Goal: Information Seeking & Learning: Learn about a topic

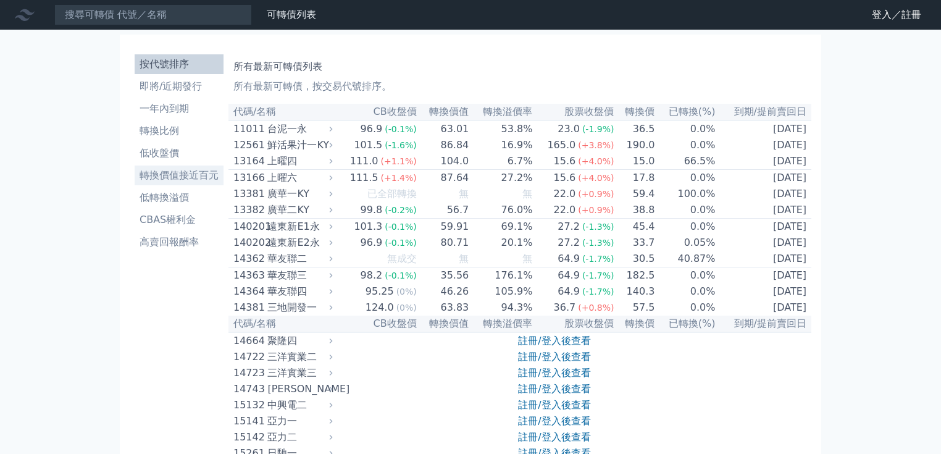
click at [196, 178] on li "轉換價值接近百元" at bounding box center [179, 175] width 89 height 15
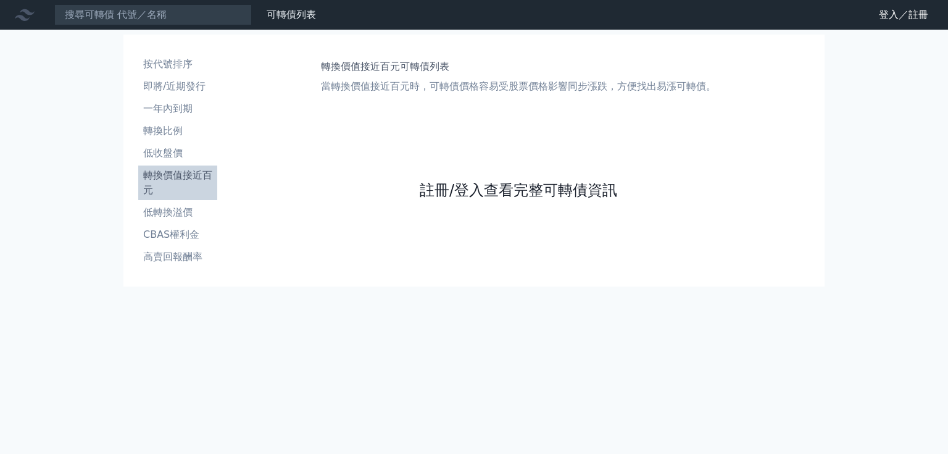
click at [504, 184] on link "註冊/登入查看完整可轉債資訊" at bounding box center [519, 190] width 198 height 20
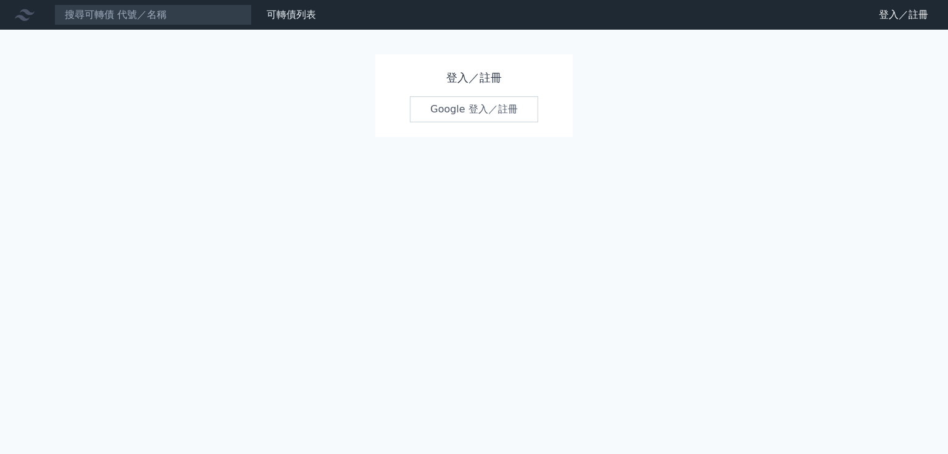
click at [488, 102] on link "Google 登入／註冊" at bounding box center [474, 109] width 128 height 26
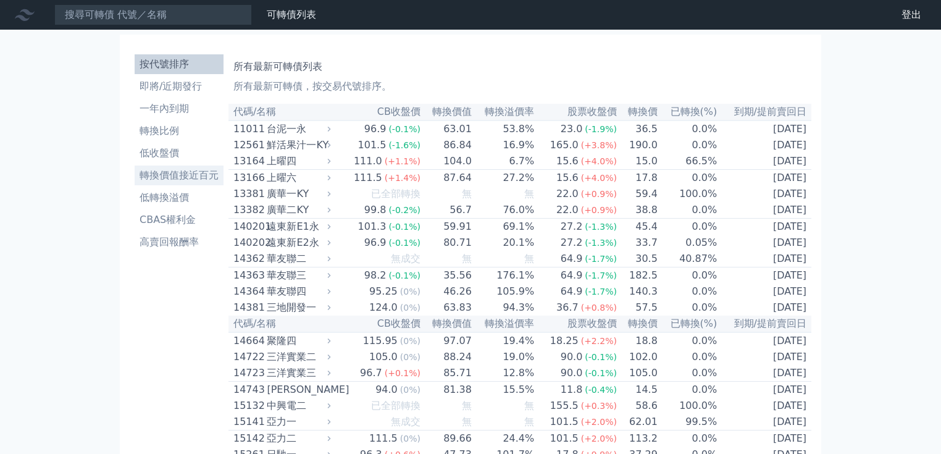
click at [181, 175] on li "轉換價值接近百元" at bounding box center [179, 175] width 89 height 15
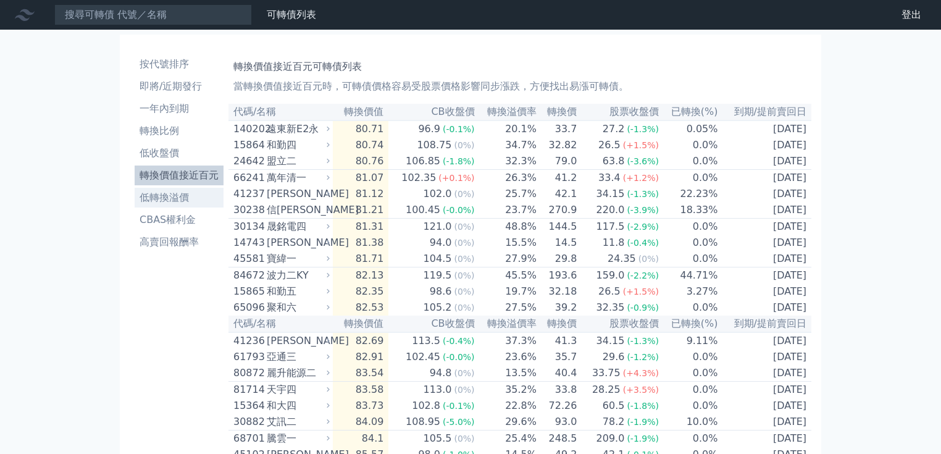
click at [182, 199] on li "低轉換溢價" at bounding box center [179, 197] width 89 height 15
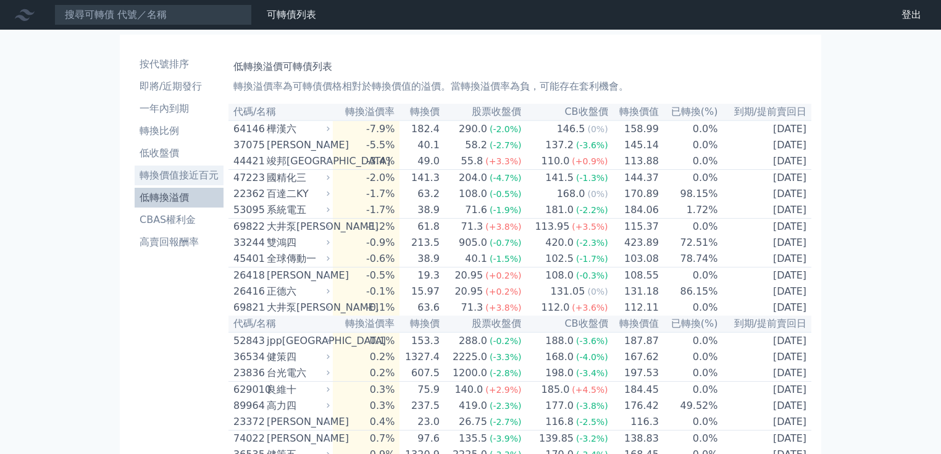
click at [194, 173] on li "轉換價值接近百元" at bounding box center [179, 175] width 89 height 15
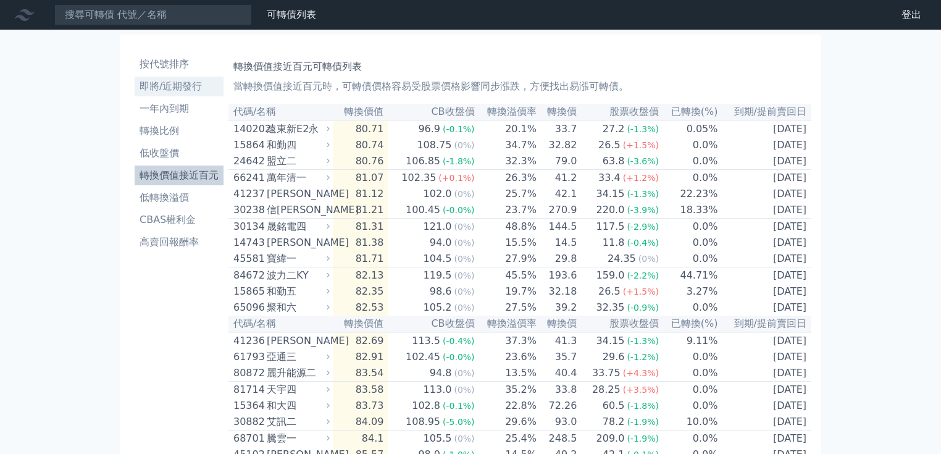
click at [170, 89] on li "即將/近期發行" at bounding box center [179, 86] width 89 height 15
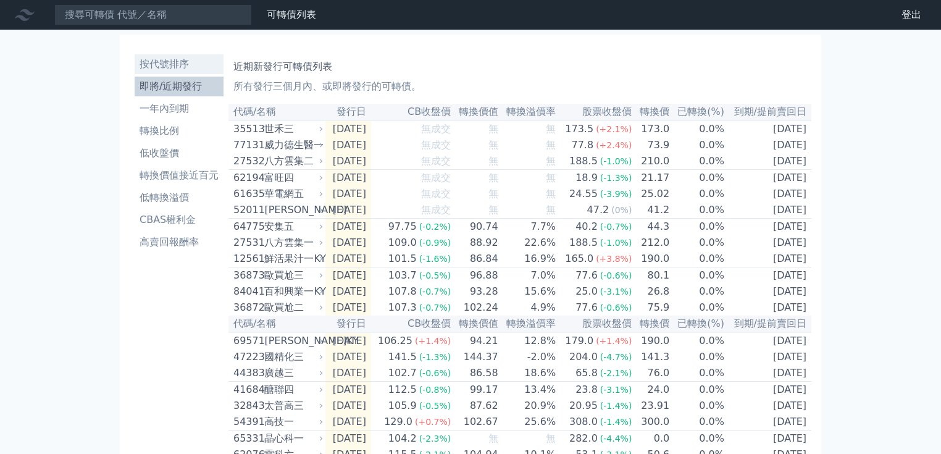
click at [177, 64] on li "按代號排序" at bounding box center [179, 64] width 89 height 15
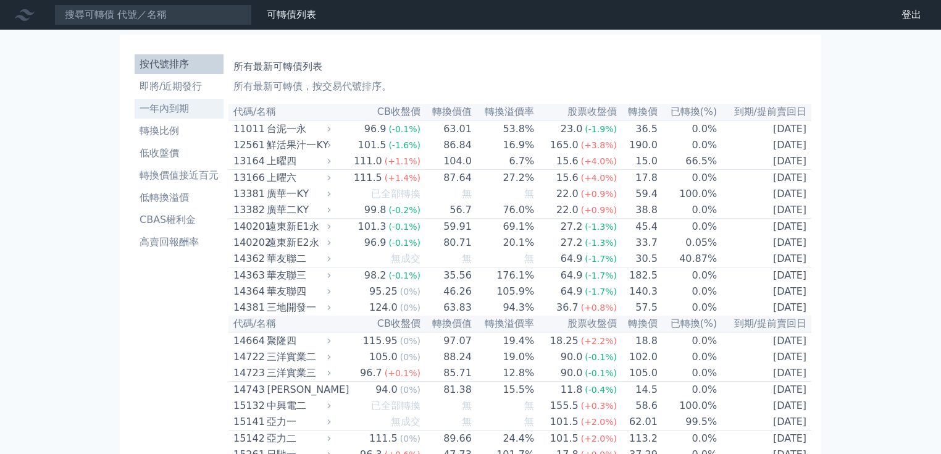
click at [173, 106] on li "一年內到期" at bounding box center [179, 108] width 89 height 15
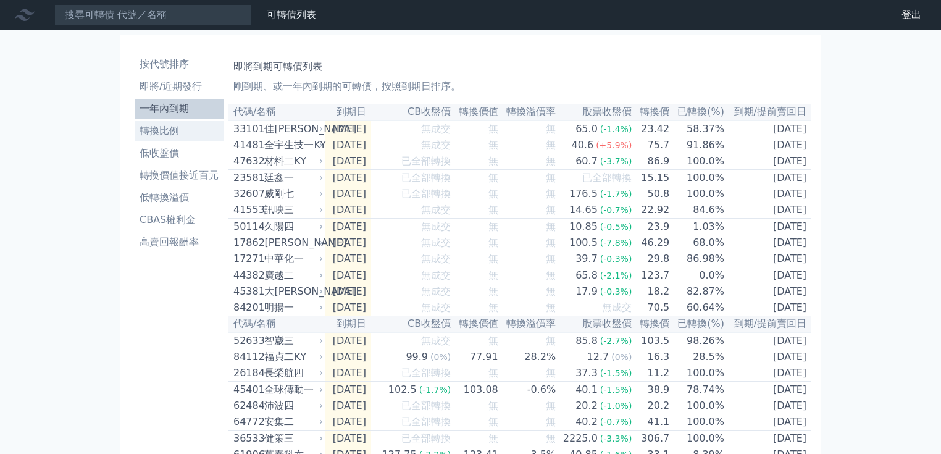
click at [168, 128] on li "轉換比例" at bounding box center [179, 130] width 89 height 15
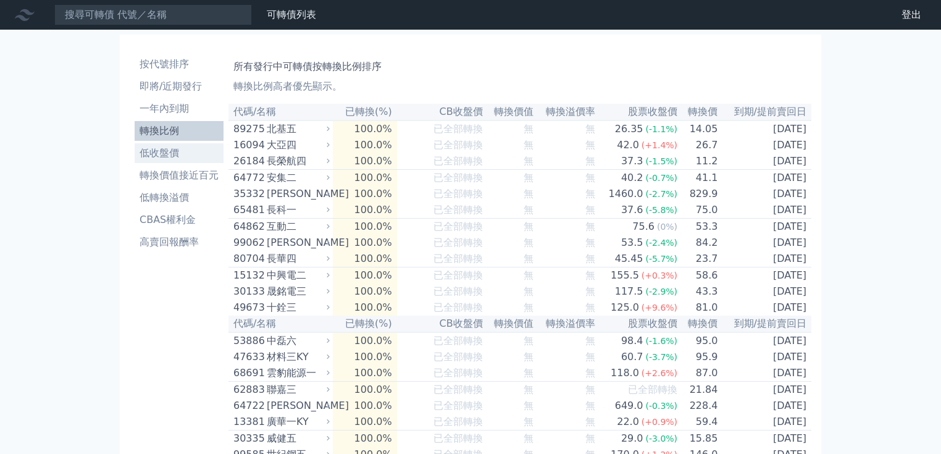
click at [164, 151] on li "低收盤價" at bounding box center [179, 153] width 89 height 15
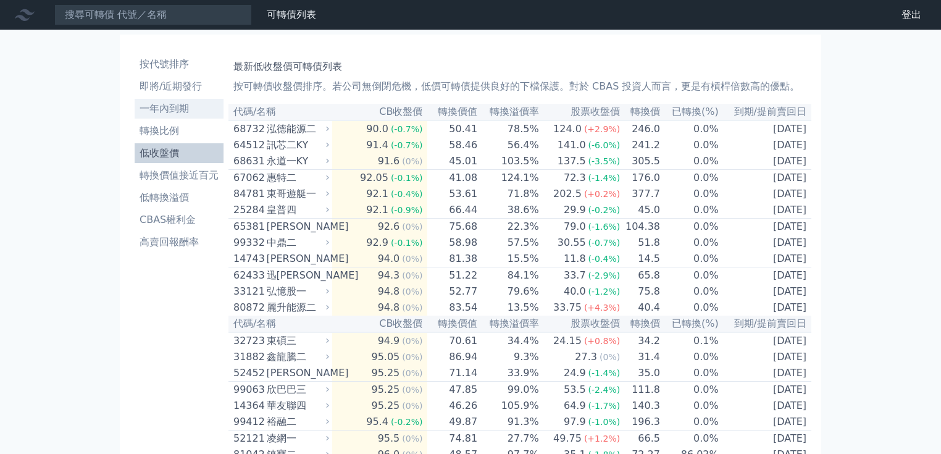
click at [185, 107] on li "一年內到期" at bounding box center [179, 108] width 89 height 15
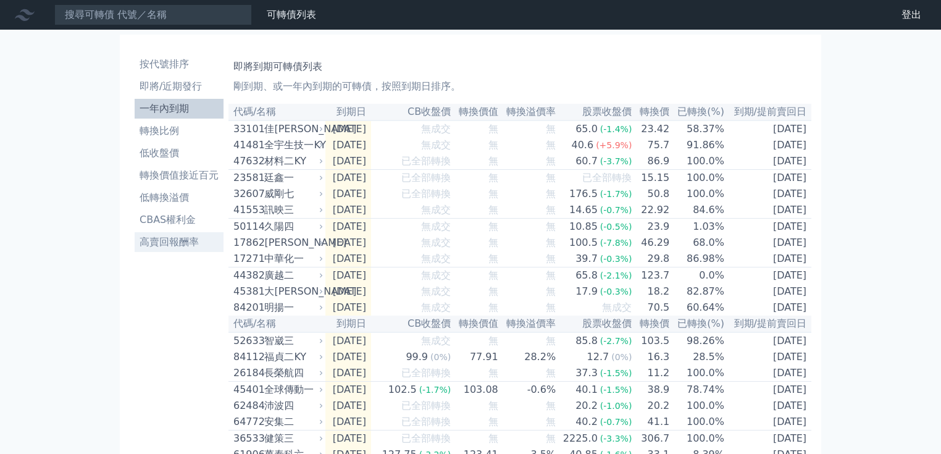
click at [189, 242] on li "高賣回報酬率" at bounding box center [179, 242] width 89 height 15
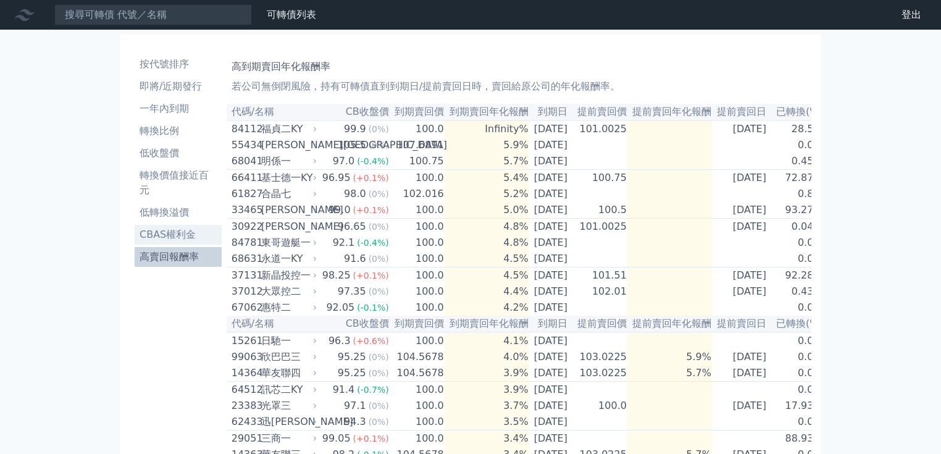
click at [173, 232] on li "CBAS權利金" at bounding box center [178, 234] width 87 height 15
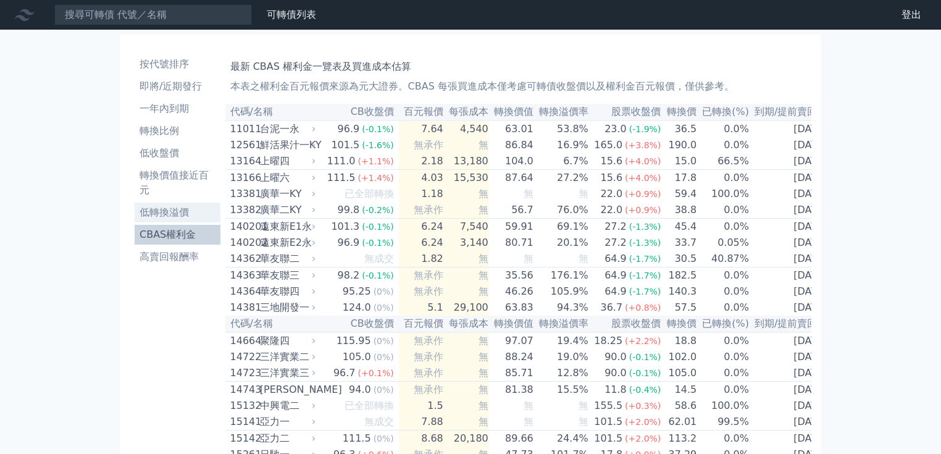
click at [172, 211] on li "低轉換溢價" at bounding box center [178, 212] width 86 height 15
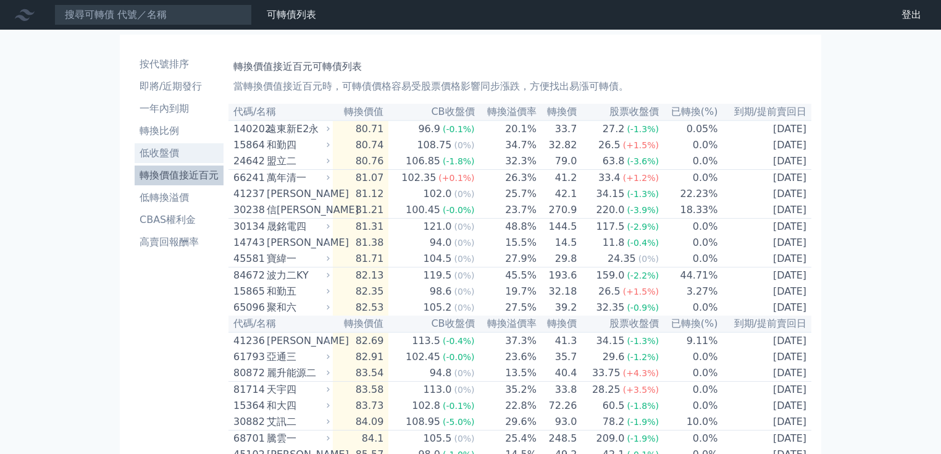
click at [185, 146] on li "低收盤價" at bounding box center [179, 153] width 89 height 15
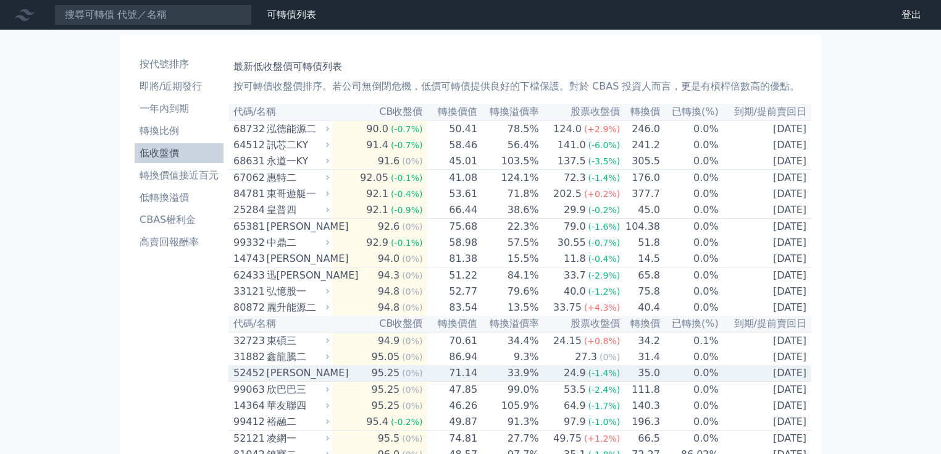
click at [317, 380] on div "[PERSON_NAME]" at bounding box center [297, 372] width 60 height 15
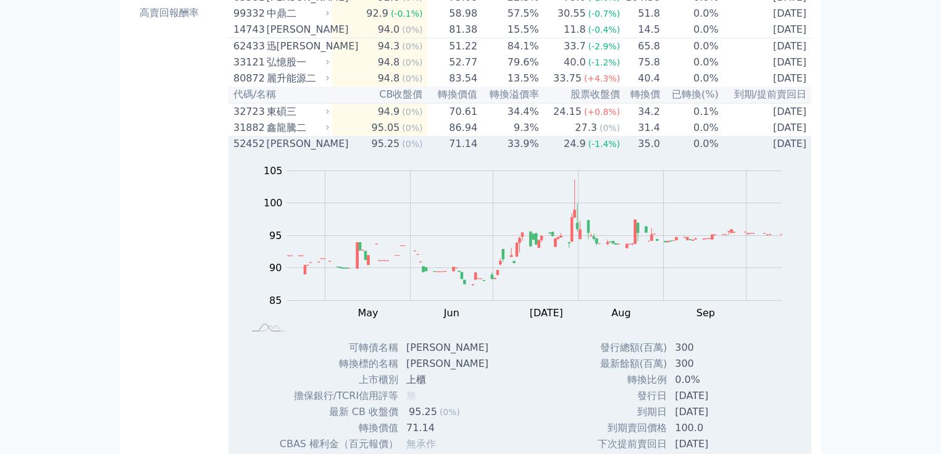
scroll to position [148, 0]
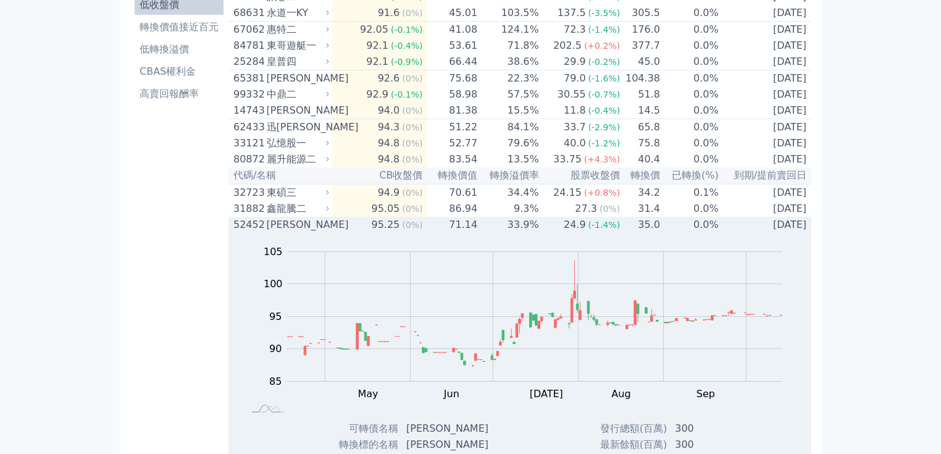
click at [252, 232] on div "52452" at bounding box center [248, 224] width 30 height 15
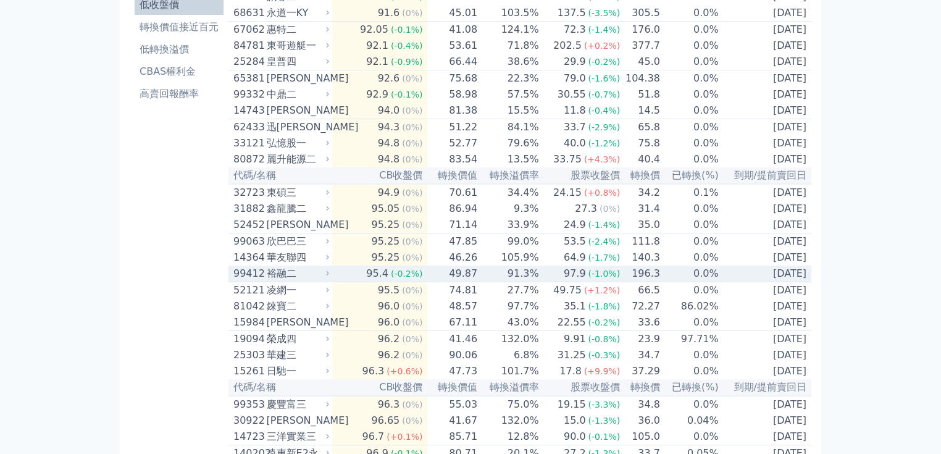
click at [289, 281] on div "裕融二" at bounding box center [297, 273] width 60 height 15
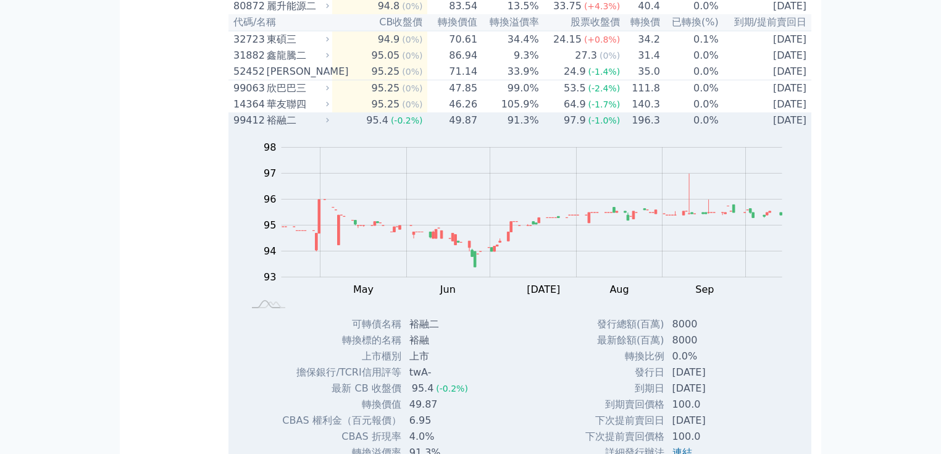
scroll to position [247, 0]
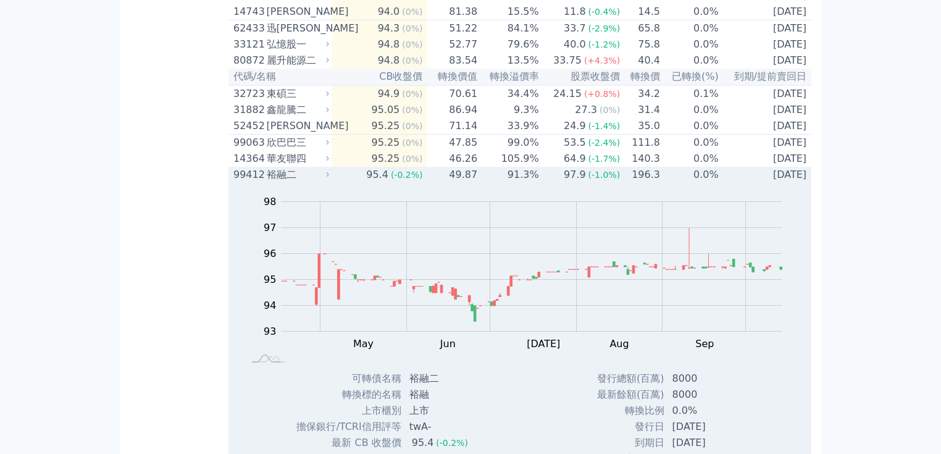
click at [283, 182] on div "裕融二" at bounding box center [297, 174] width 60 height 15
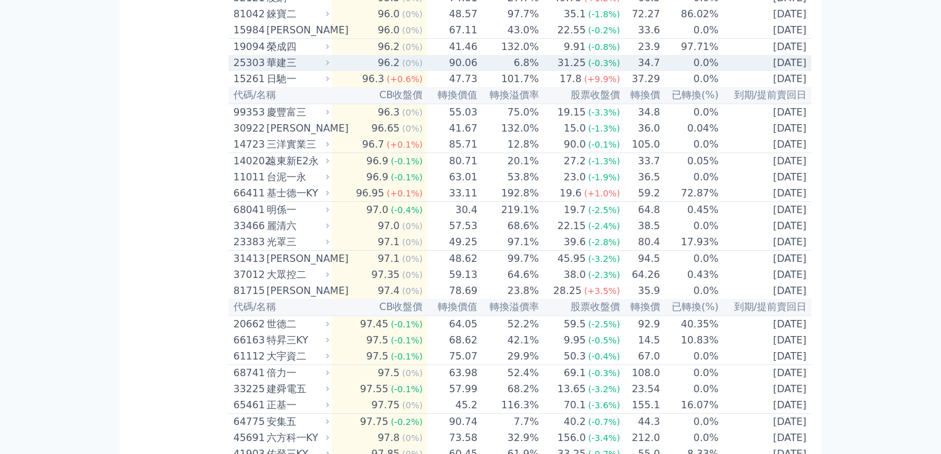
scroll to position [444, 0]
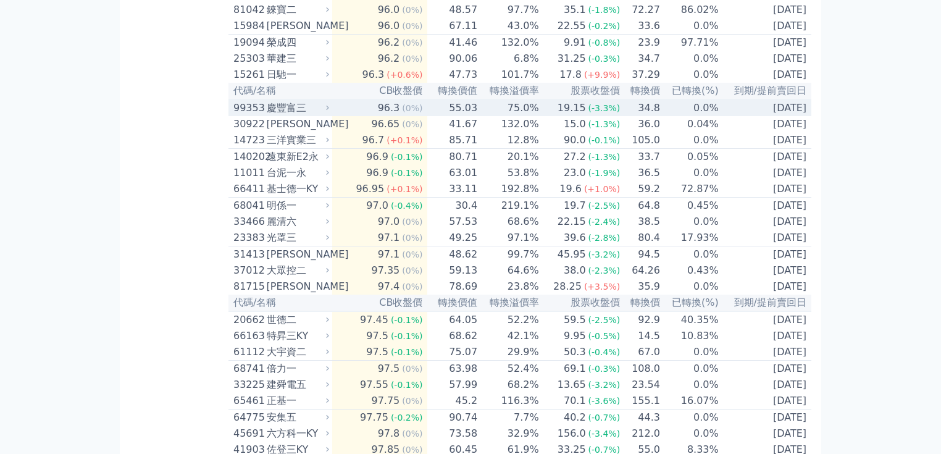
click at [281, 115] on div "慶豐富三" at bounding box center [297, 108] width 60 height 15
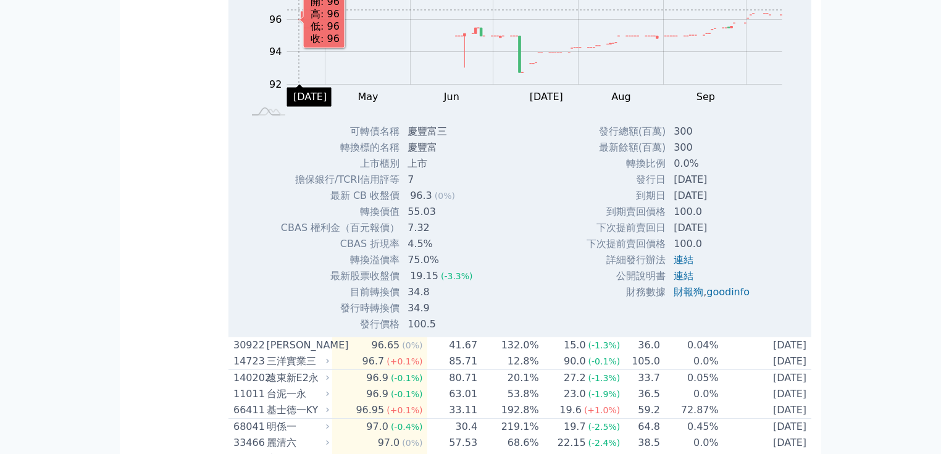
scroll to position [642, 0]
